Goal: Task Accomplishment & Management: Complete application form

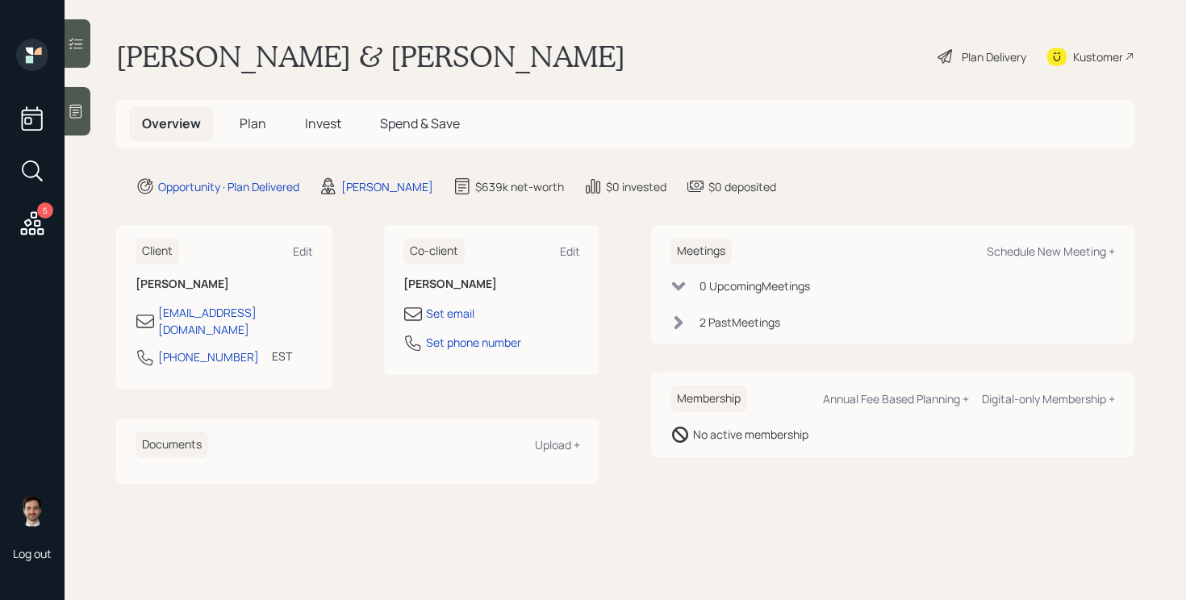
click at [253, 124] on span "Plan" at bounding box center [253, 124] width 27 height 18
